Goal: Information Seeking & Learning: Find specific page/section

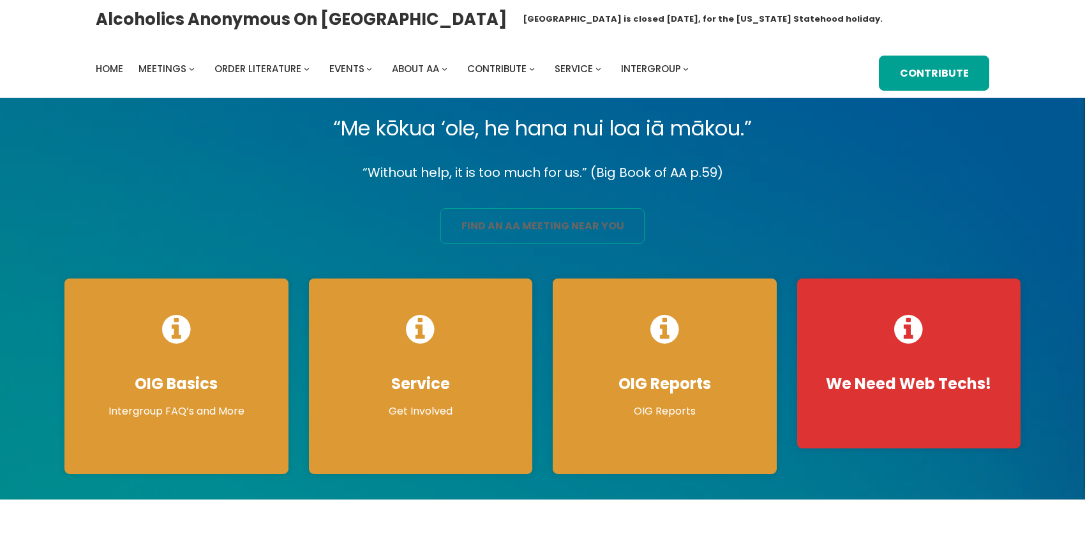
click at [490, 244] on link "find an aa meeting near you" at bounding box center [543, 226] width 204 height 36
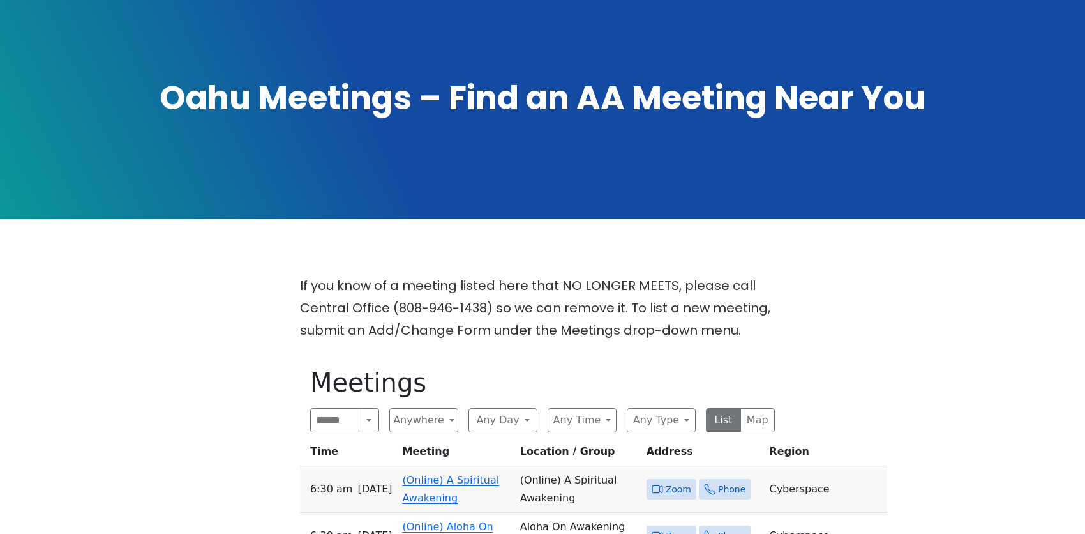
scroll to position [192, 0]
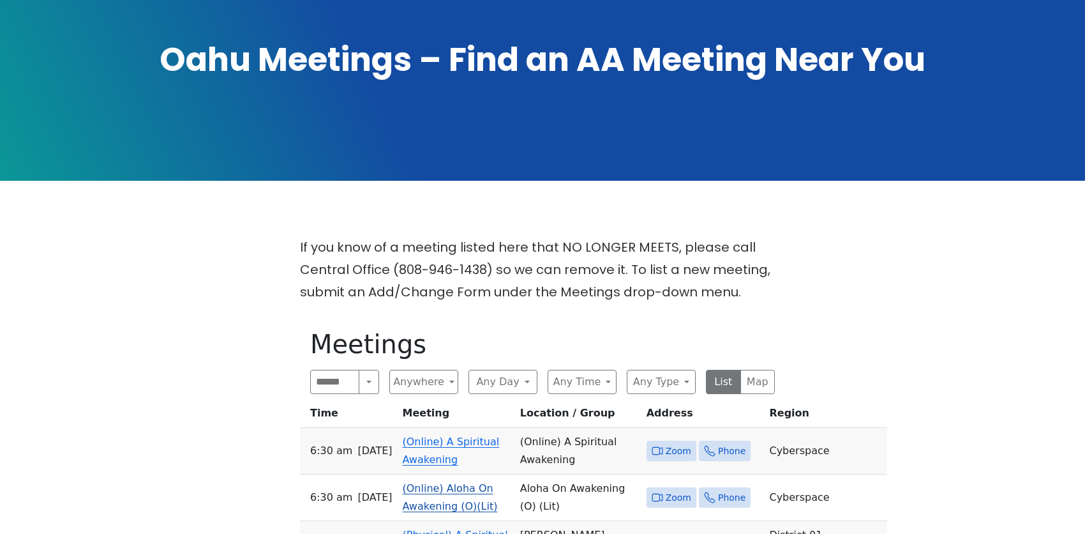
click at [467, 474] on td "(Online) Aloha On Awakening (O)(Lit)" at bounding box center [456, 497] width 117 height 47
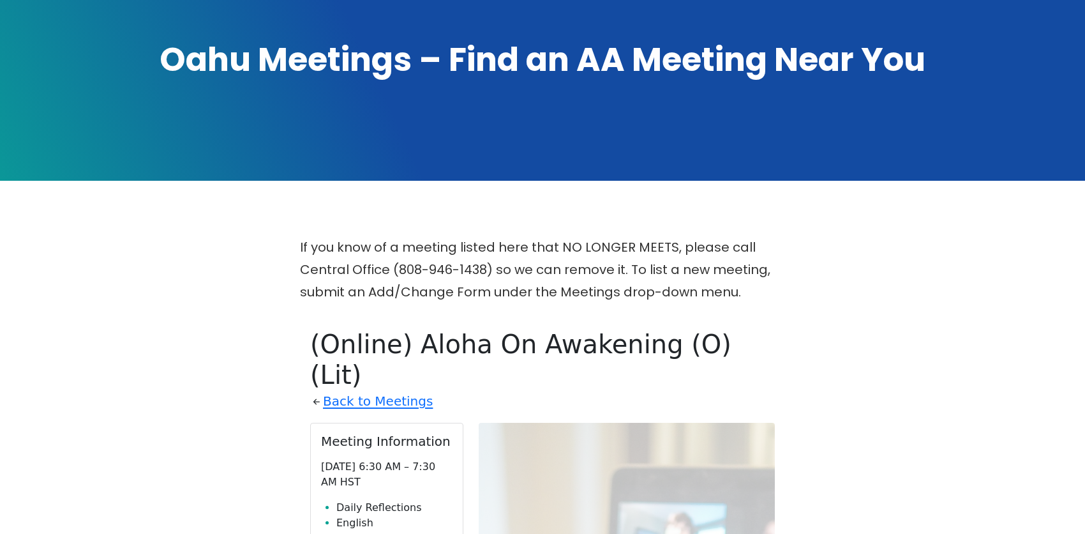
scroll to position [469, 0]
